Goal: Task Accomplishment & Management: Manage account settings

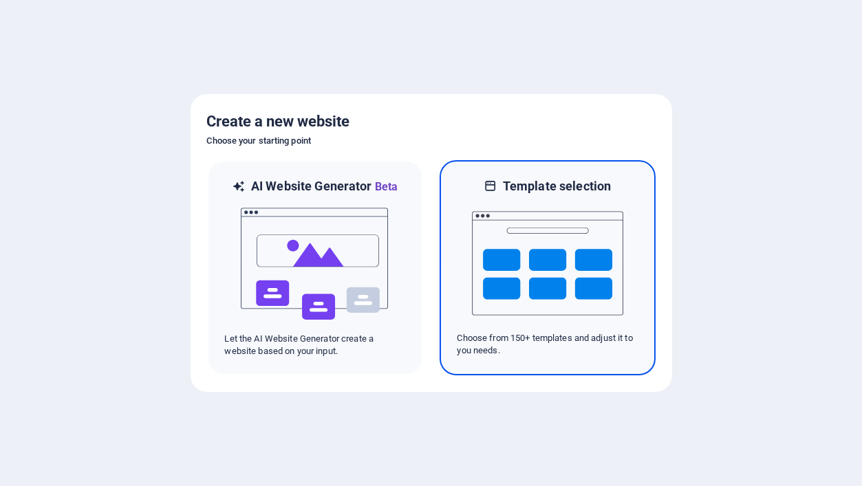
click at [541, 261] on img at bounding box center [547, 264] width 151 height 138
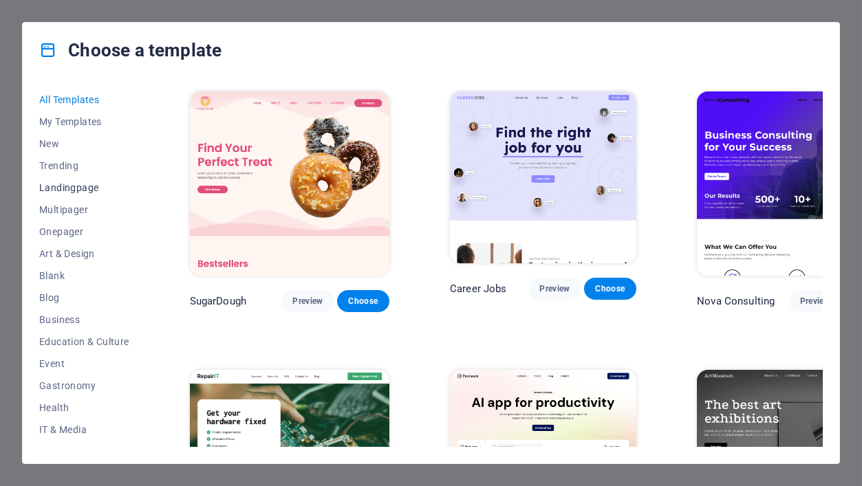
click at [74, 190] on span "Landingpage" at bounding box center [84, 187] width 90 height 11
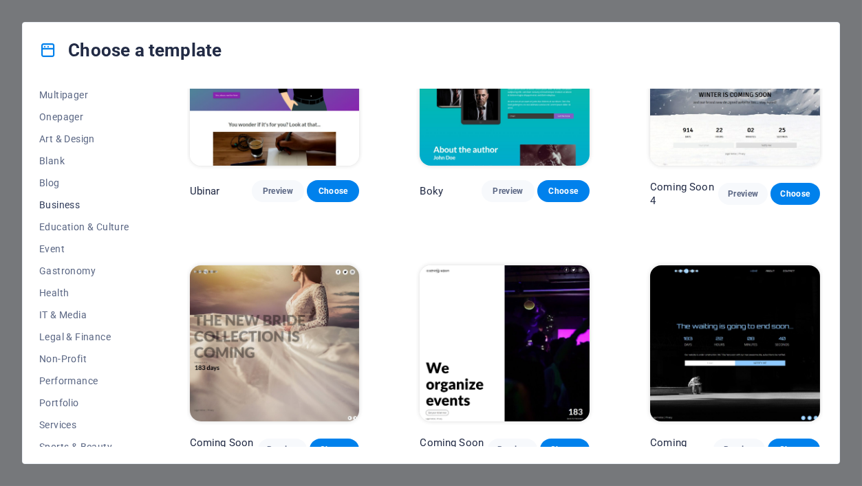
scroll to position [123, 0]
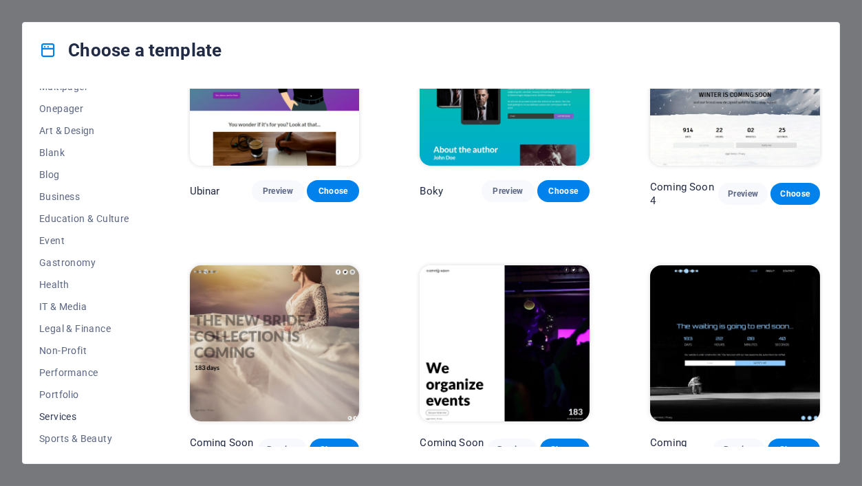
click at [63, 415] on span "Services" at bounding box center [84, 416] width 90 height 11
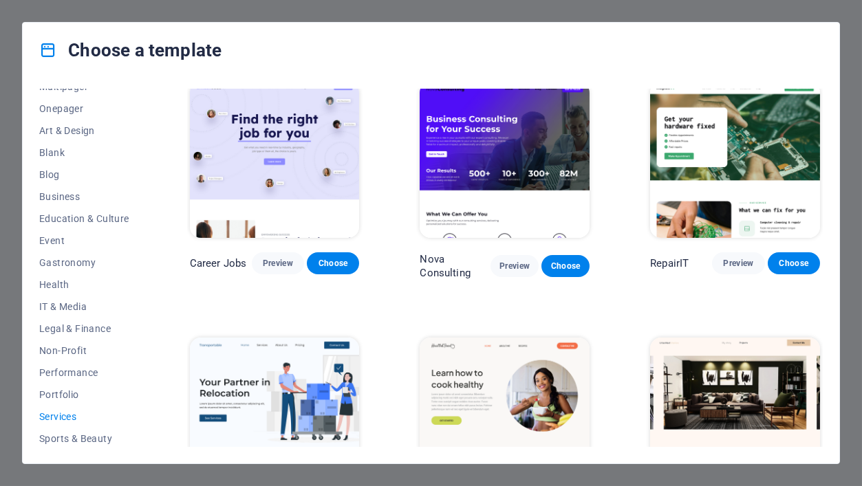
scroll to position [0, 0]
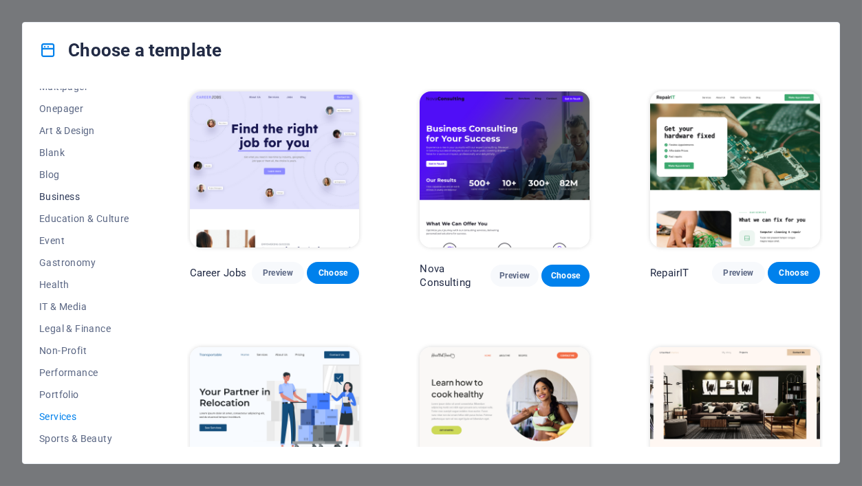
click at [61, 195] on span "Business" at bounding box center [84, 196] width 90 height 11
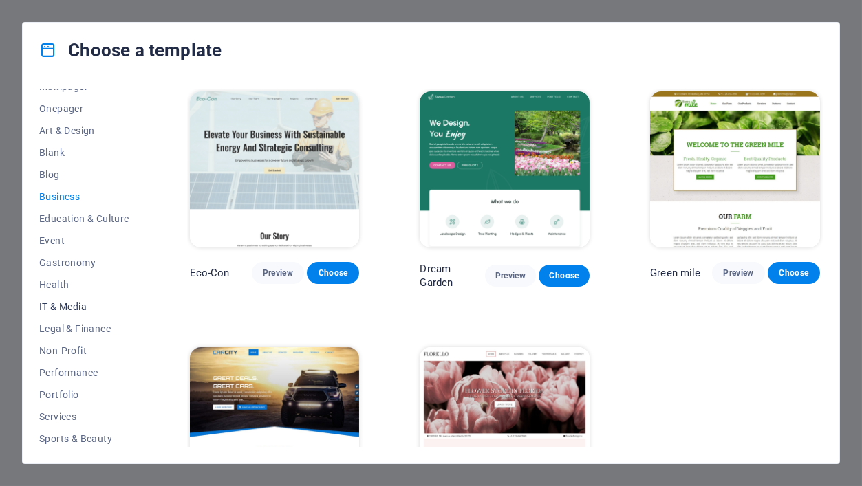
click at [75, 302] on span "IT & Media" at bounding box center [84, 306] width 90 height 11
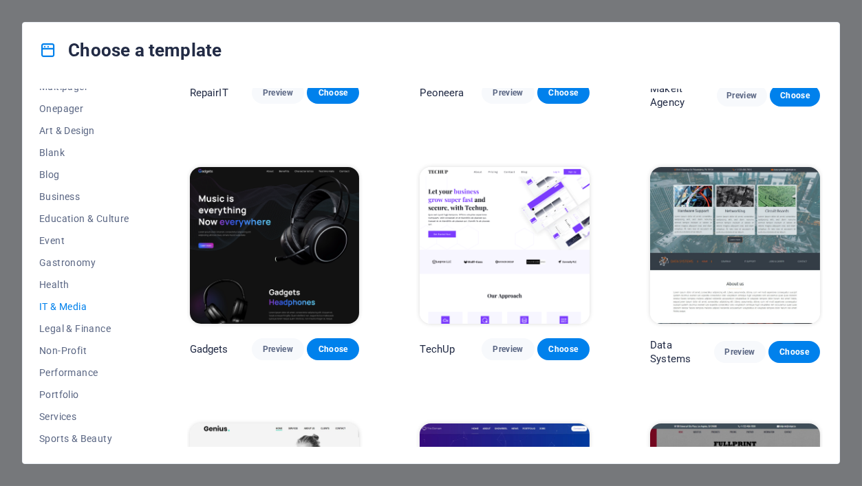
scroll to position [178, 0]
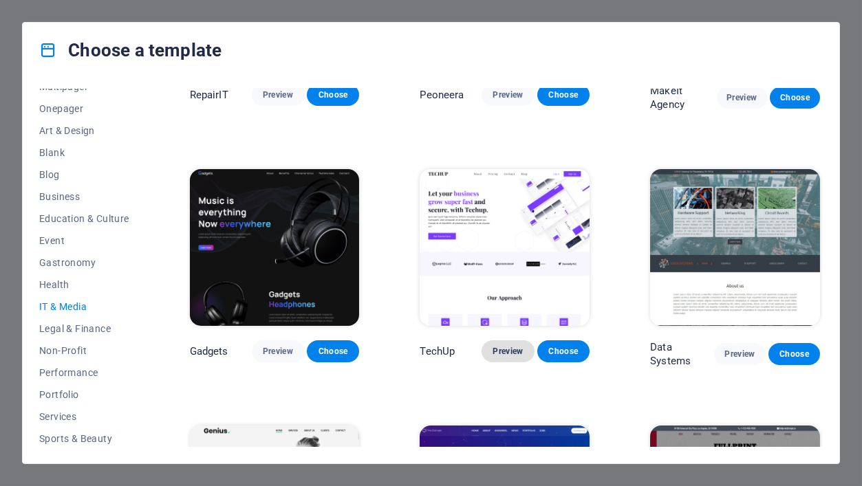
click at [494, 346] on span "Preview" at bounding box center [507, 351] width 30 height 11
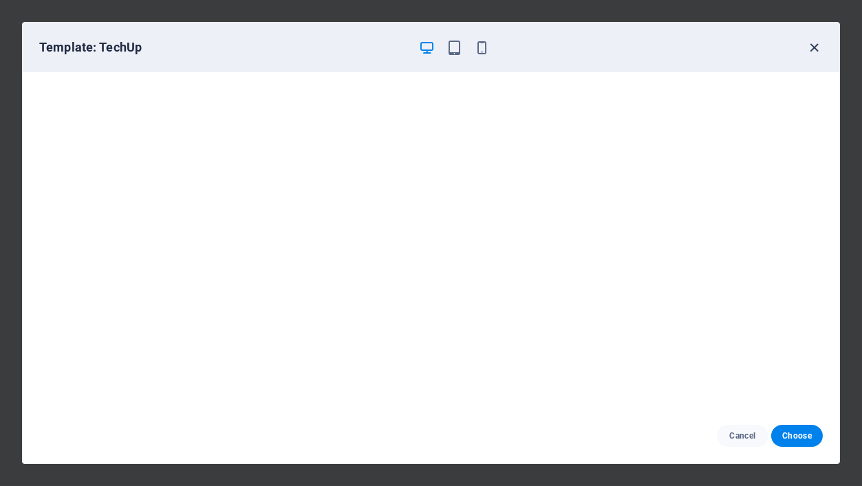
click at [811, 47] on icon "button" at bounding box center [815, 48] width 16 height 16
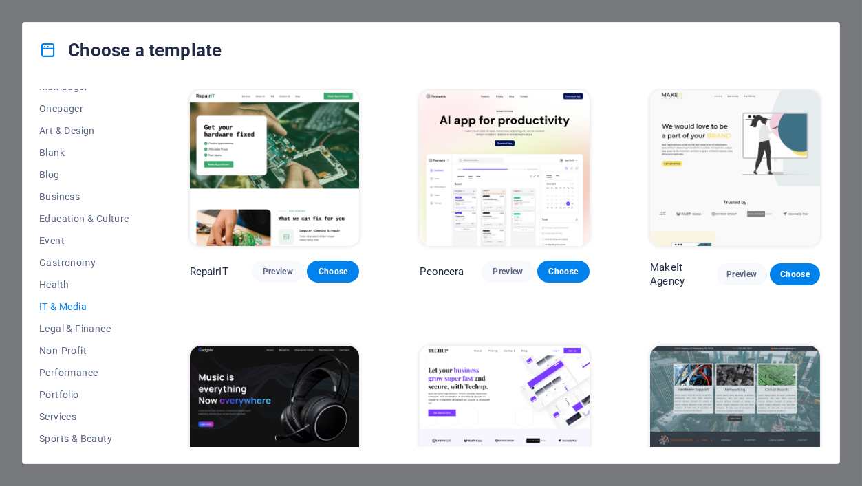
scroll to position [0, 0]
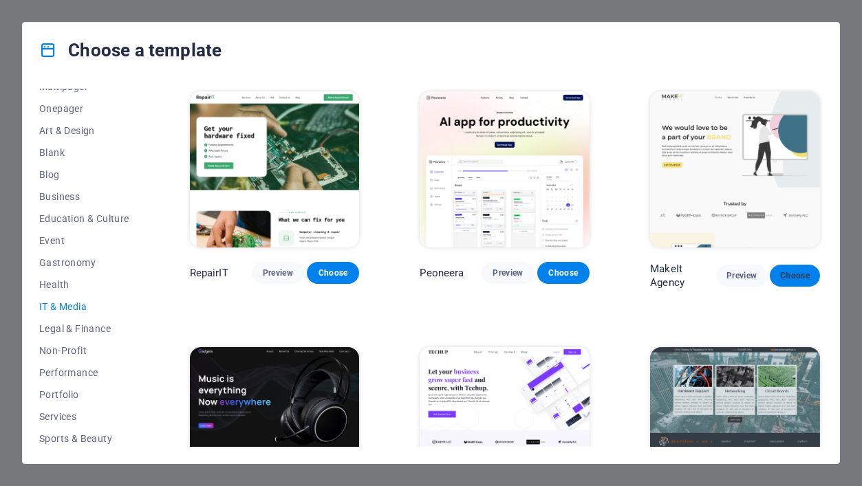
click at [792, 271] on span "Choose" at bounding box center [794, 275] width 28 height 11
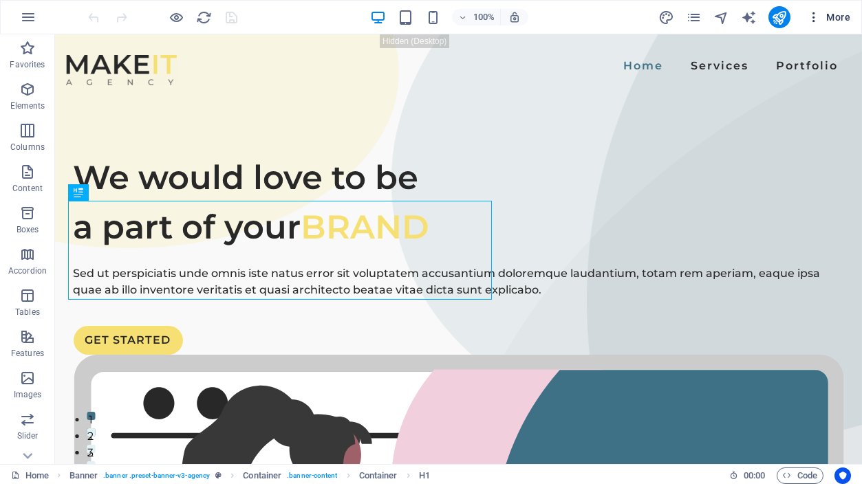
click at [814, 11] on icon "button" at bounding box center [814, 17] width 14 height 14
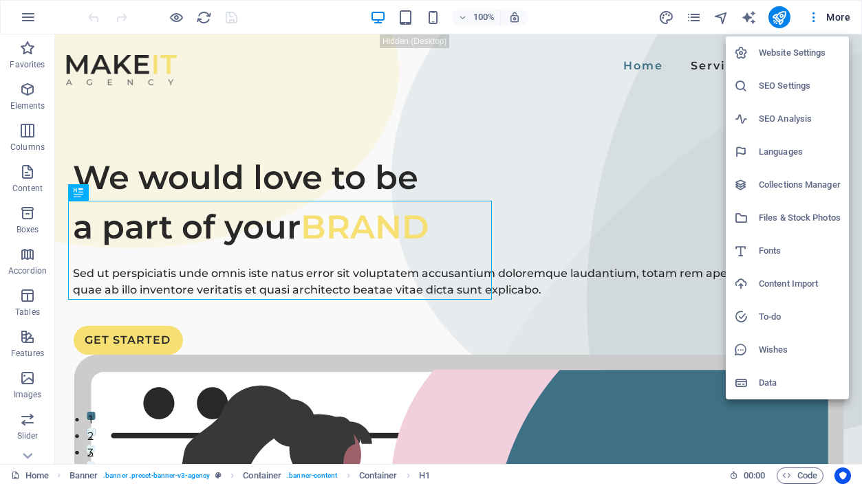
click at [799, 47] on h6 "Website Settings" at bounding box center [799, 53] width 82 height 17
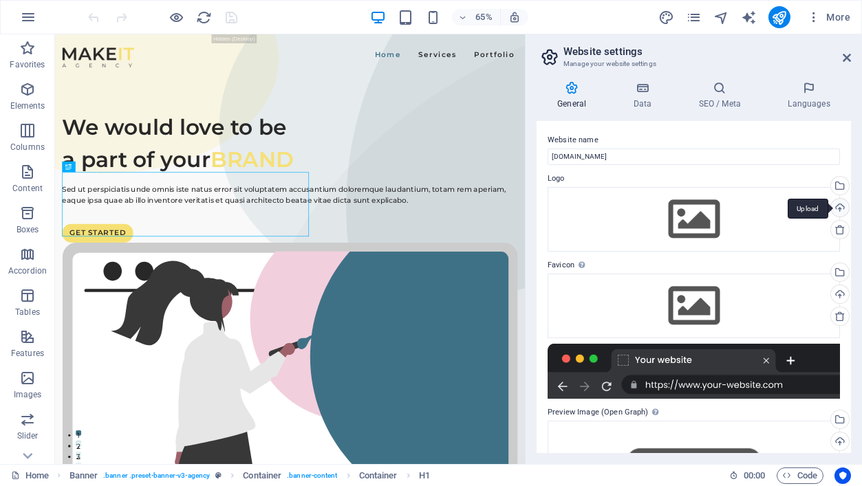
click at [836, 208] on div "Upload" at bounding box center [838, 209] width 21 height 21
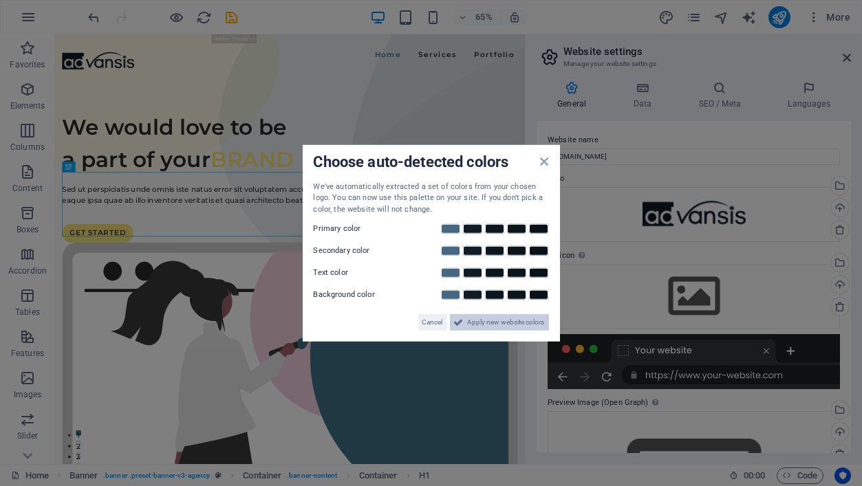
click at [520, 319] on span "Apply new website colors" at bounding box center [506, 322] width 77 height 17
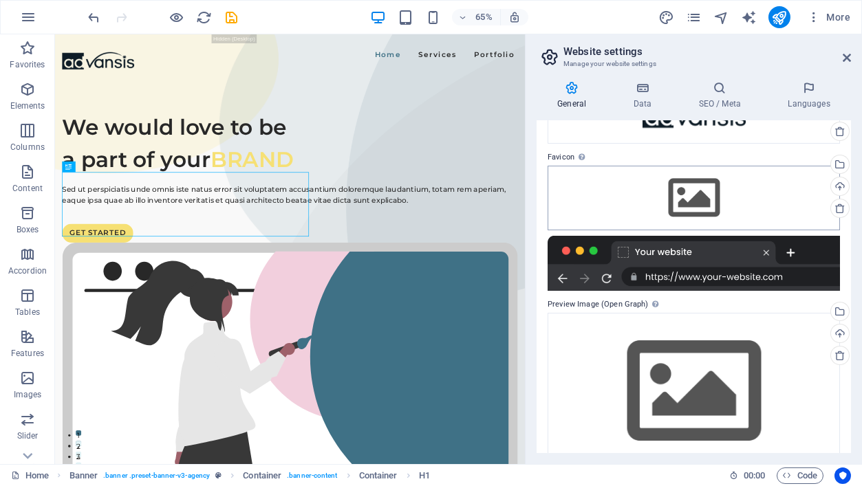
scroll to position [99, 0]
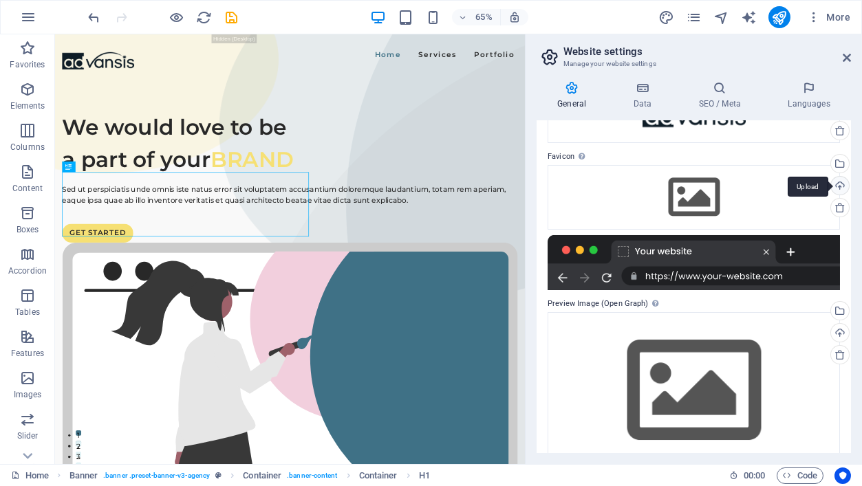
click at [840, 182] on div "Upload" at bounding box center [838, 187] width 21 height 21
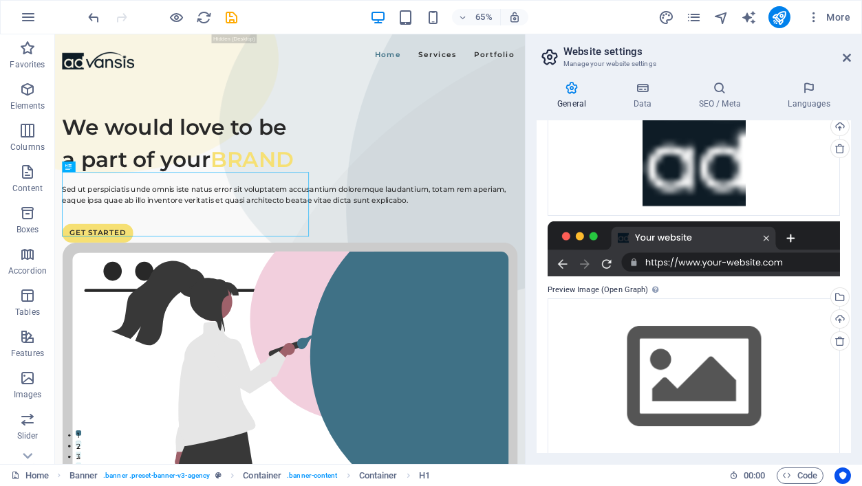
scroll to position [171, 0]
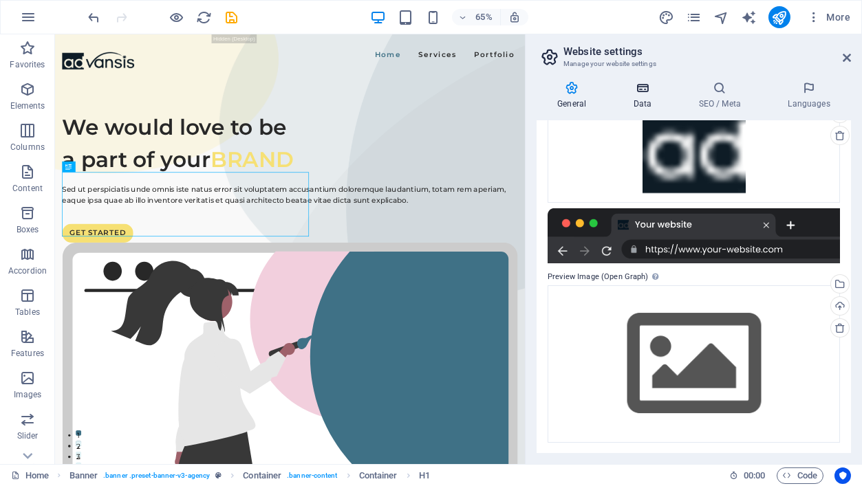
click at [646, 90] on icon at bounding box center [642, 88] width 60 height 14
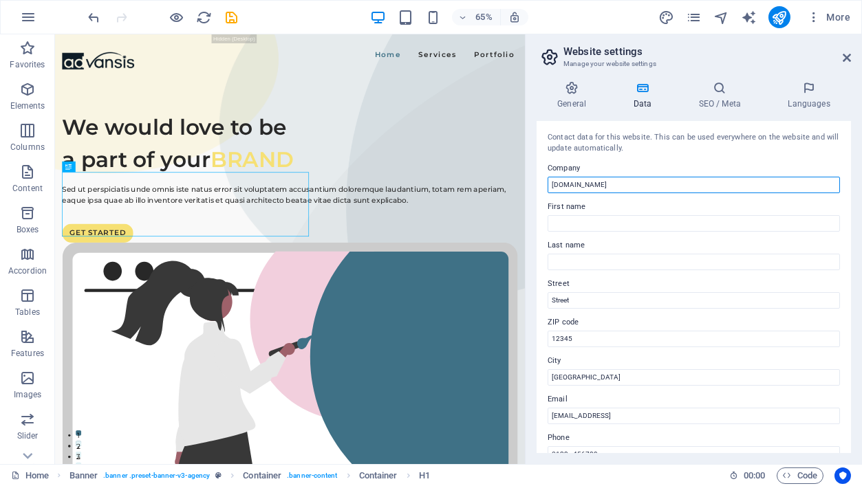
drag, startPoint x: 604, startPoint y: 184, endPoint x: 580, endPoint y: 195, distance: 26.2
click at [580, 195] on div "Contact data for this website. This can be used everywhere on the website and w…" at bounding box center [693, 287] width 314 height 332
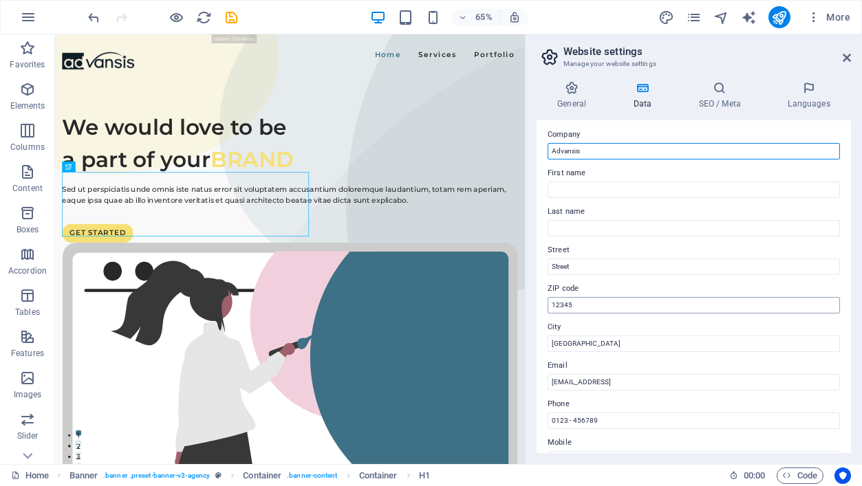
type input "Advansis"
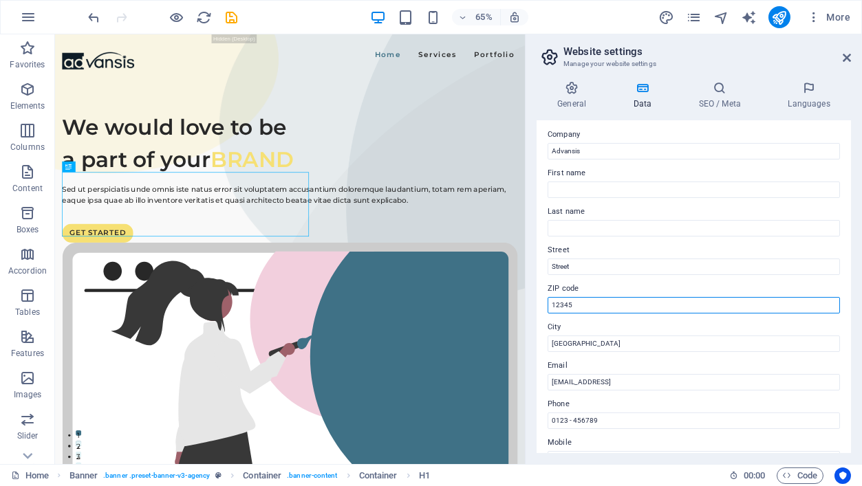
drag, startPoint x: 640, startPoint y: 341, endPoint x: 767, endPoint y: 468, distance: 179.9
drag, startPoint x: 587, startPoint y: 304, endPoint x: 541, endPoint y: 304, distance: 46.8
click at [541, 304] on div "Contact data for this website. This can be used everywhere on the website and w…" at bounding box center [693, 287] width 314 height 332
type input "1023"
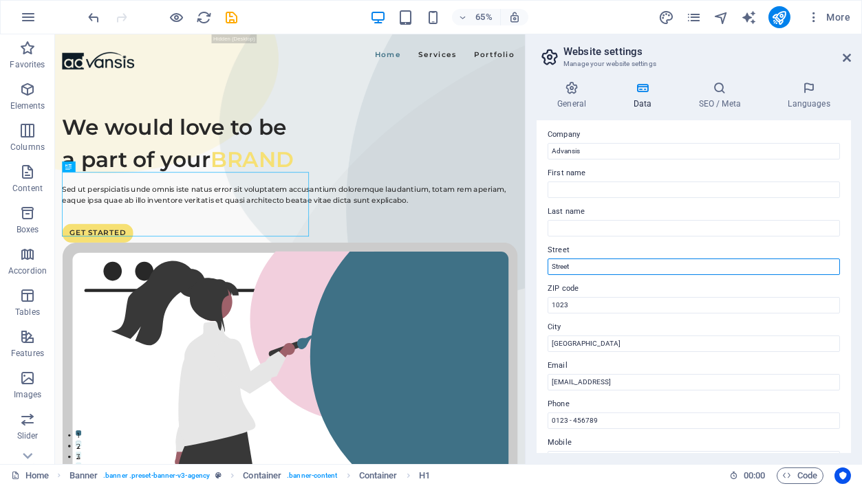
drag, startPoint x: 580, startPoint y: 261, endPoint x: 538, endPoint y: 265, distance: 42.1
click at [538, 265] on div "Contact data for this website. This can be used everywhere on the website and w…" at bounding box center [693, 287] width 314 height 332
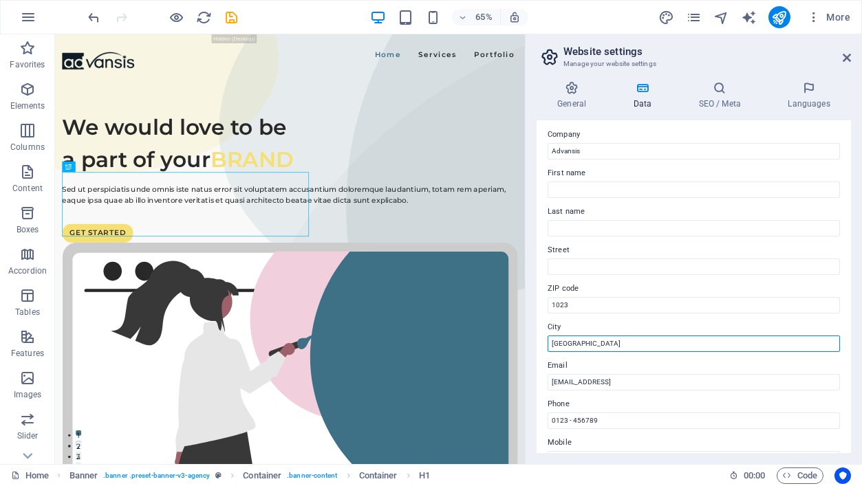
drag, startPoint x: 596, startPoint y: 344, endPoint x: 537, endPoint y: 347, distance: 59.2
click at [537, 347] on div "Contact data for this website. This can be used everywhere on the website and w…" at bounding box center [693, 287] width 314 height 332
type input "Tirana"
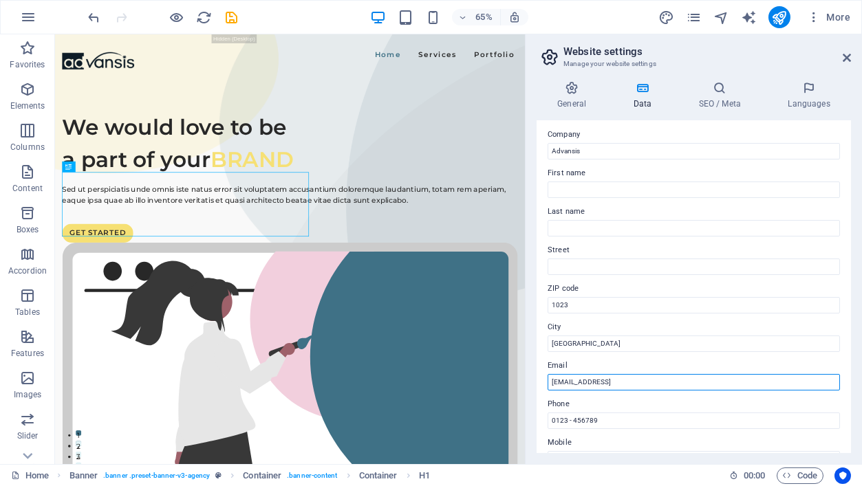
click at [758, 382] on input "3f8c06fae5999435e91effca44ee4c@cpanel.local" at bounding box center [693, 382] width 292 height 17
drag, startPoint x: 758, startPoint y: 382, endPoint x: 530, endPoint y: 379, distance: 229.0
click at [530, 379] on div "General Data SEO / Meta Languages Website name advansis.eu Logo Drag files here…" at bounding box center [693, 267] width 336 height 394
type input "info@advansis.eu"
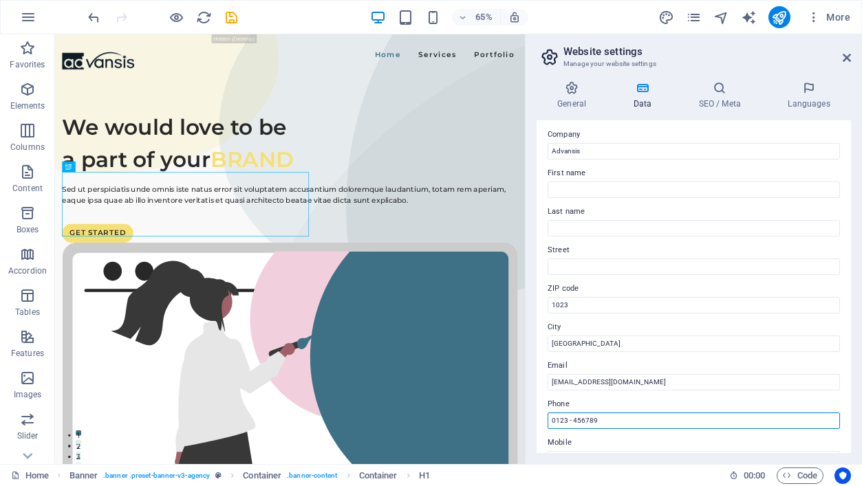
drag, startPoint x: 611, startPoint y: 419, endPoint x: 540, endPoint y: 422, distance: 70.9
click at [540, 422] on div "Contact data for this website. This can be used everywhere on the website and w…" at bounding box center [693, 287] width 314 height 332
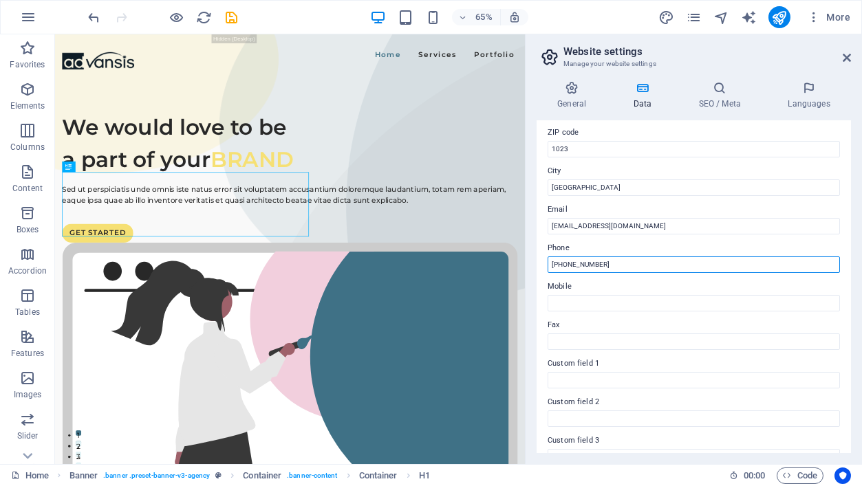
scroll to position [193, 0]
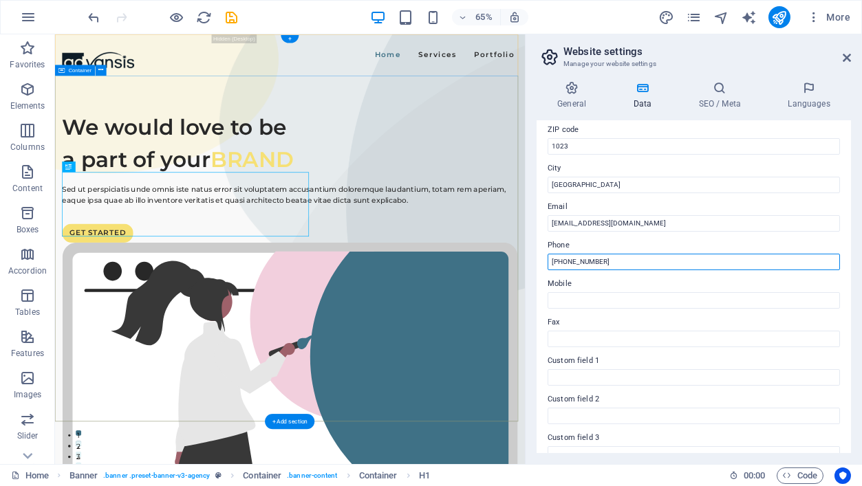
drag, startPoint x: 673, startPoint y: 298, endPoint x: 757, endPoint y: 400, distance: 131.4
type input "+355 68 2021000"
drag, startPoint x: 613, startPoint y: 258, endPoint x: 549, endPoint y: 262, distance: 63.4
click at [549, 262] on input "+355 68 2021000" at bounding box center [693, 262] width 292 height 17
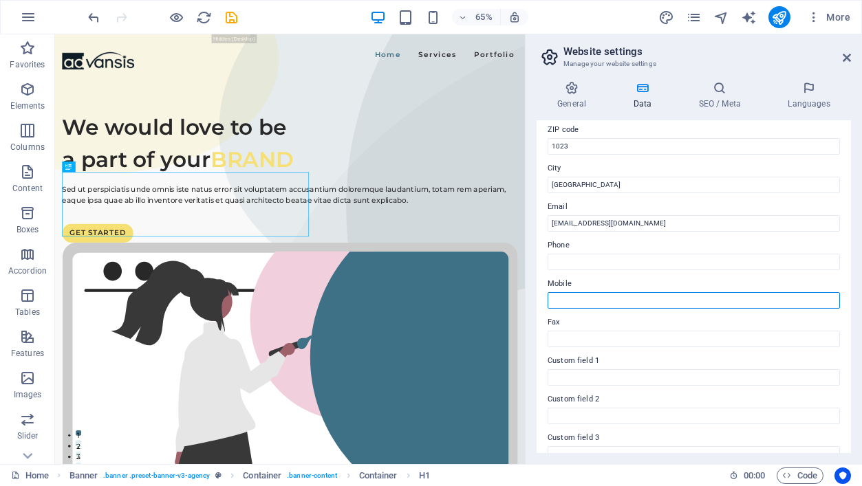
click at [554, 296] on input "Mobile" at bounding box center [693, 300] width 292 height 17
paste input "+355 68 2021000"
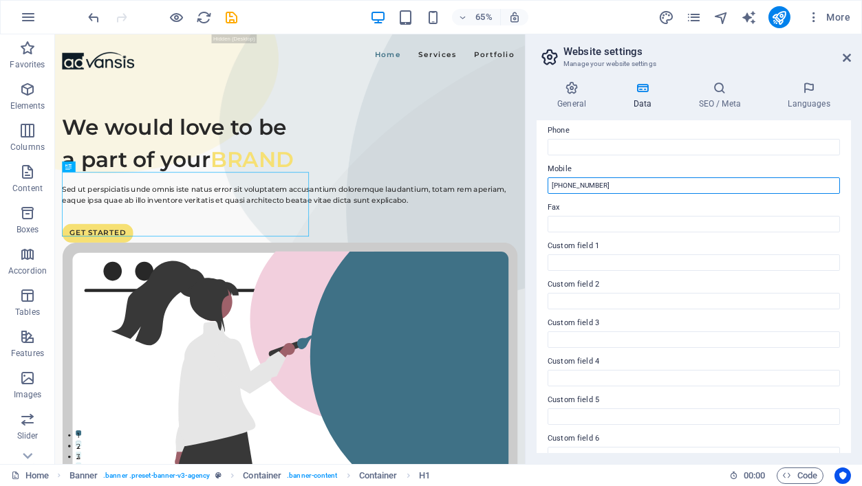
scroll to position [327, 0]
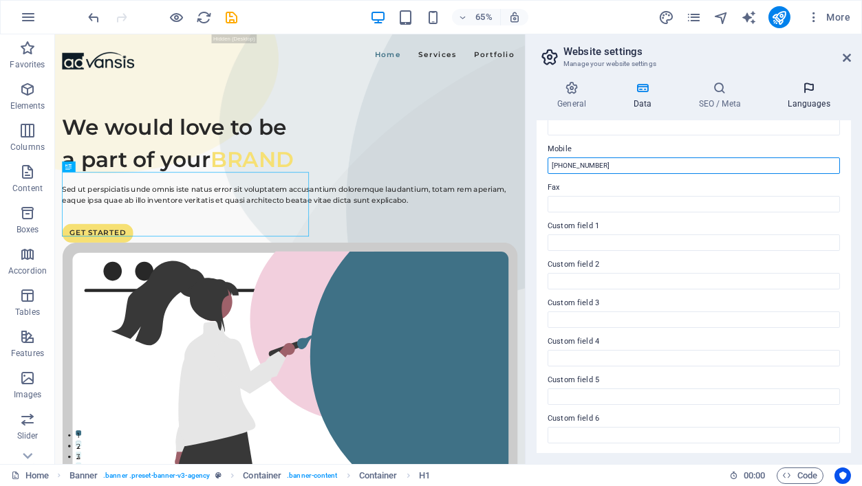
type input "+355 68 2021000"
click at [814, 94] on icon at bounding box center [809, 88] width 84 height 14
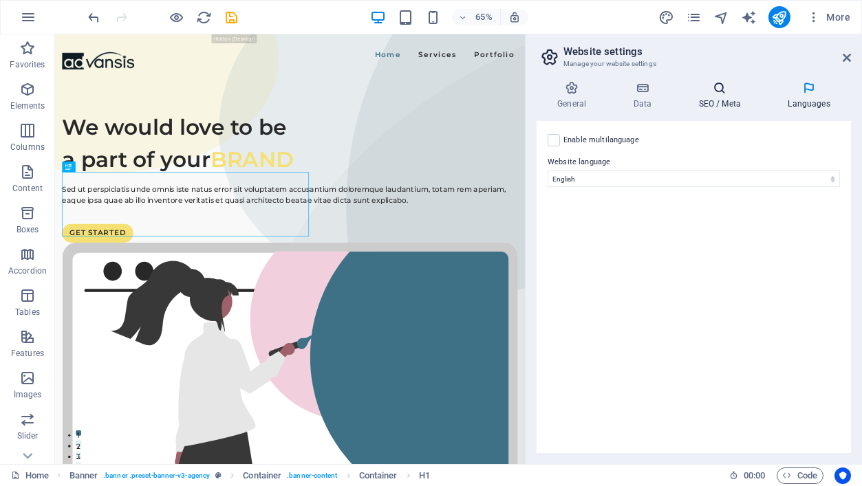
click at [711, 91] on icon at bounding box center [719, 88] width 84 height 14
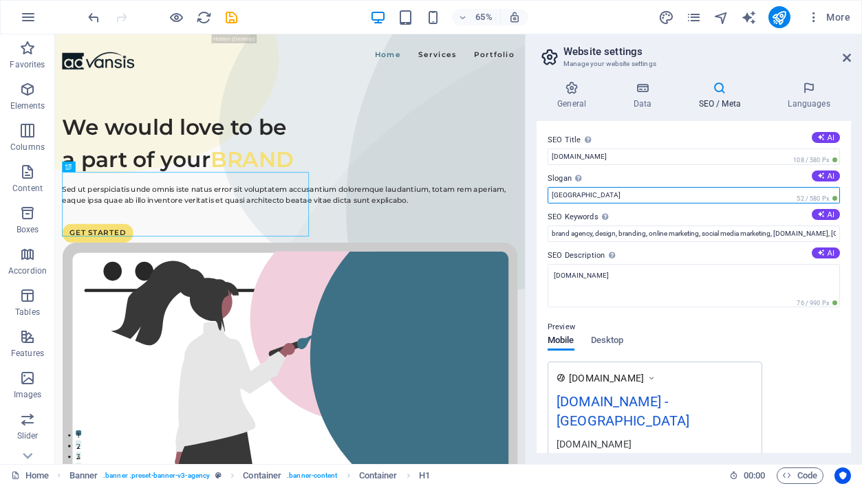
drag, startPoint x: 622, startPoint y: 199, endPoint x: 533, endPoint y: 204, distance: 88.9
click at [533, 204] on div "General Data SEO / Meta Languages Website name advansis.eu Logo Drag files here…" at bounding box center [693, 267] width 336 height 394
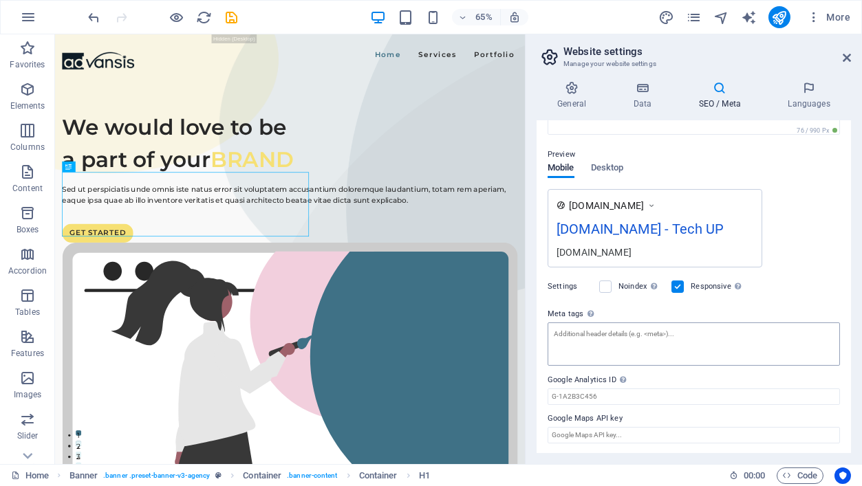
scroll to position [0, 0]
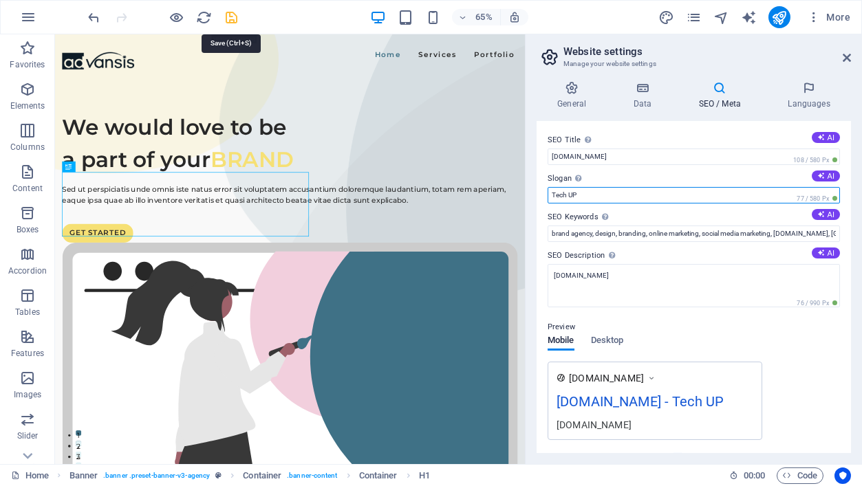
type input "Tech UP"
click at [234, 14] on icon "save" at bounding box center [232, 18] width 16 height 16
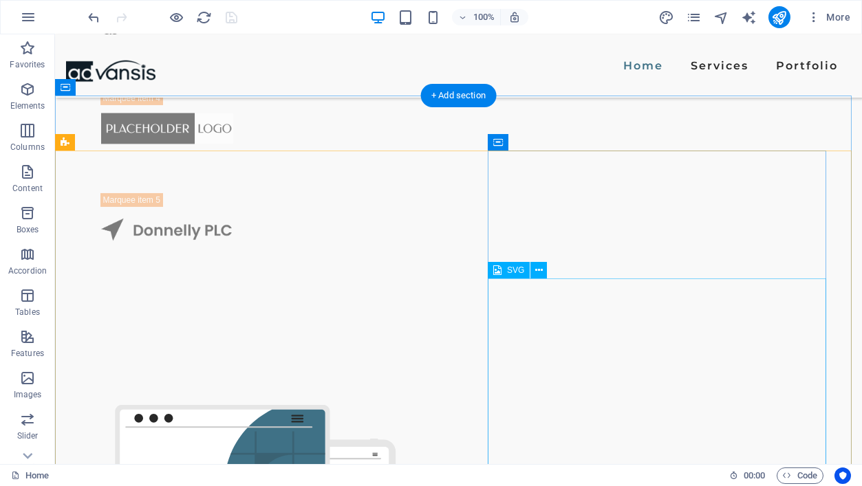
scroll to position [1494, 0]
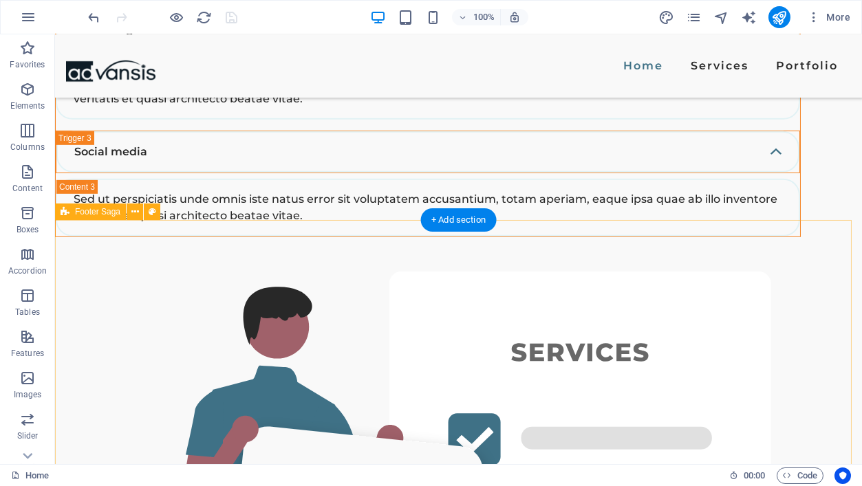
scroll to position [3245, 0]
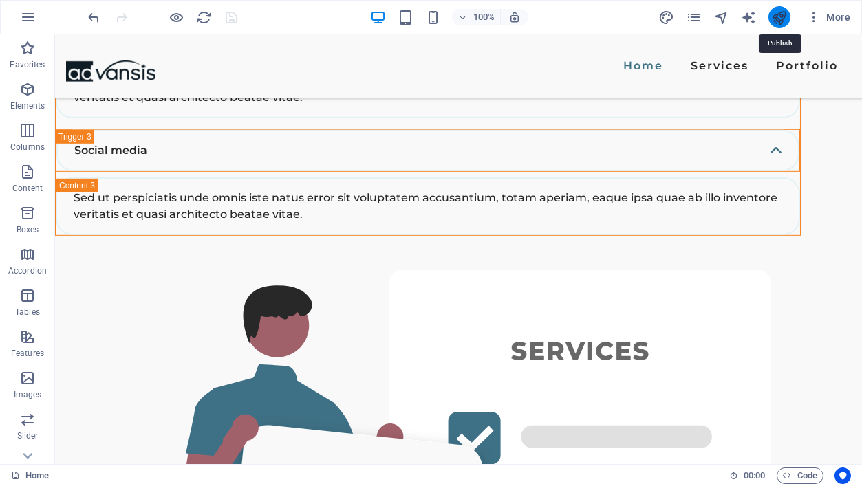
click at [778, 16] on icon "publish" at bounding box center [779, 18] width 16 height 16
